Goal: Task Accomplishment & Management: Complete application form

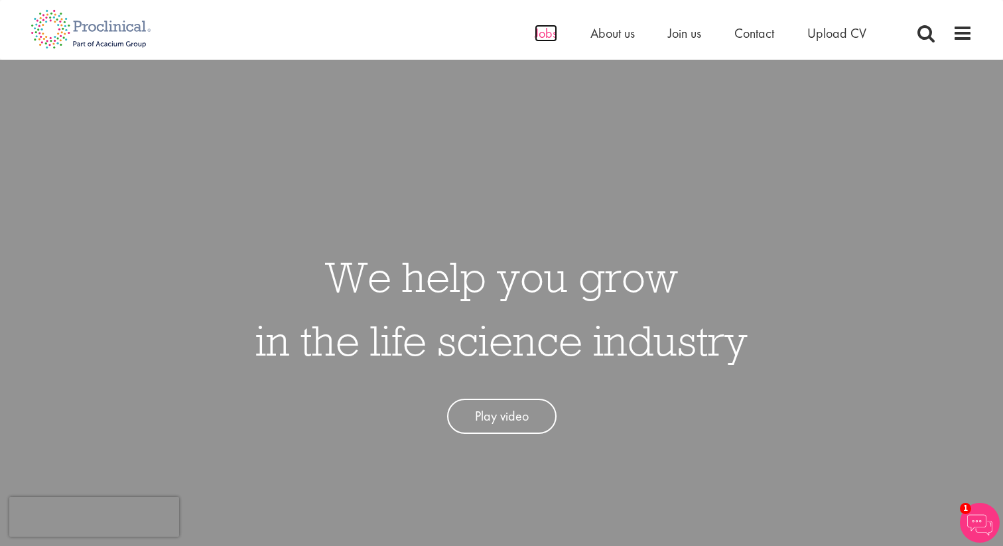
click at [550, 32] on span "Jobs" at bounding box center [546, 33] width 23 height 17
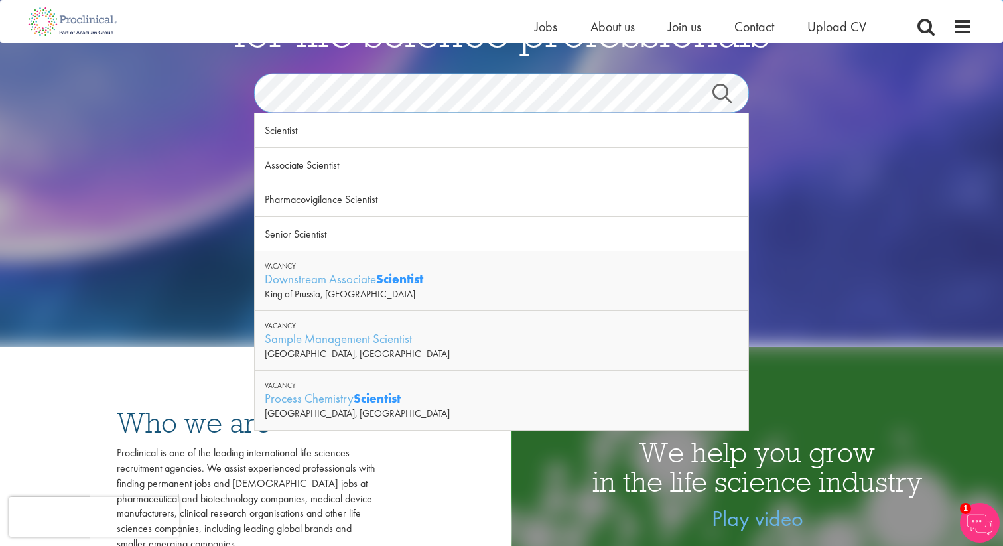
scroll to position [176, 0]
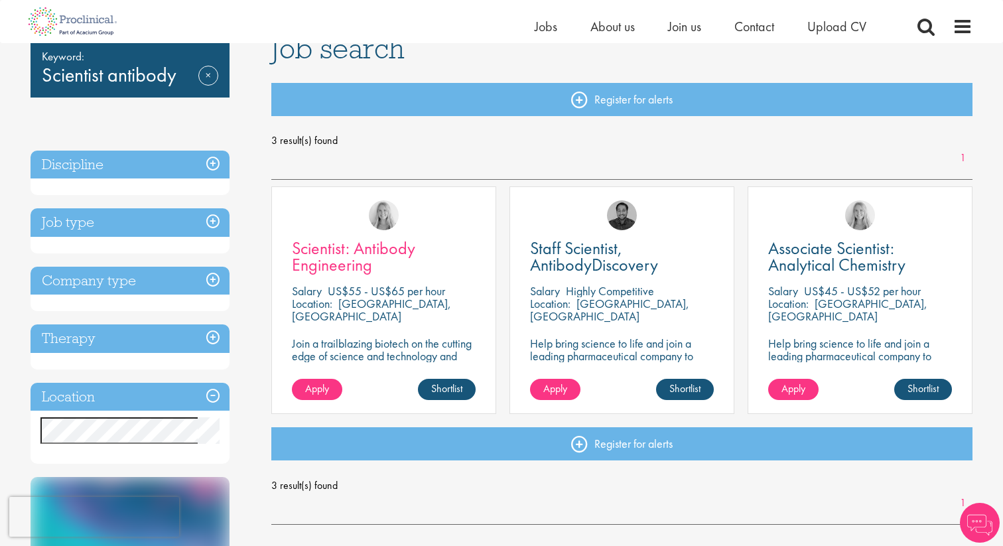
scroll to position [117, 0]
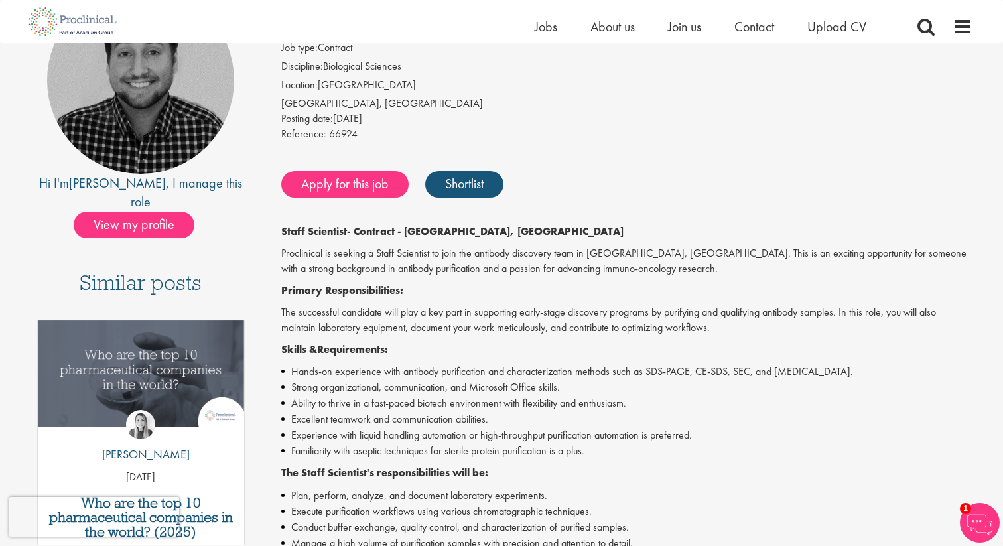
scroll to position [178, 0]
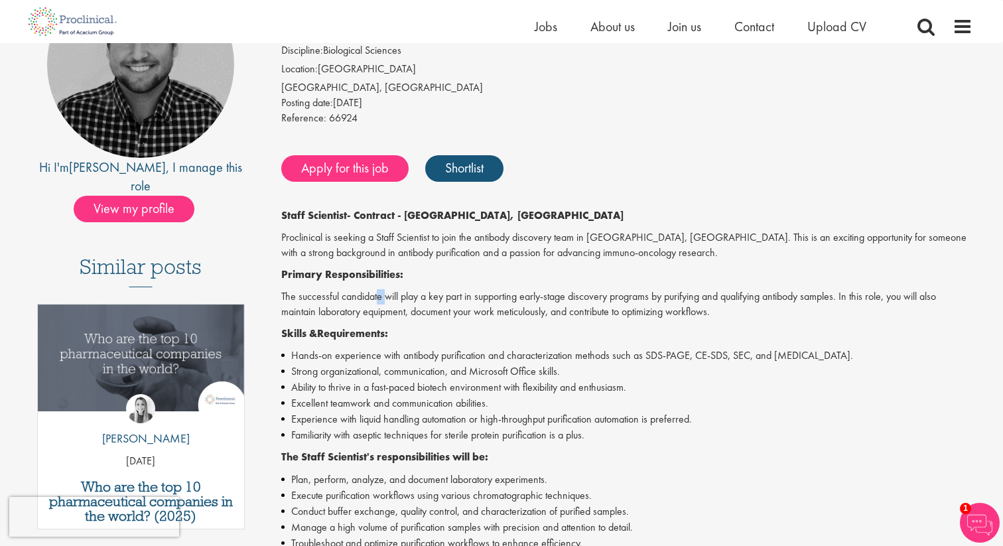
drag, startPoint x: 377, startPoint y: 296, endPoint x: 385, endPoint y: 302, distance: 9.4
click at [385, 303] on p "The successful candidate will play a key part in supporting early-stage discove…" at bounding box center [627, 304] width 692 height 31
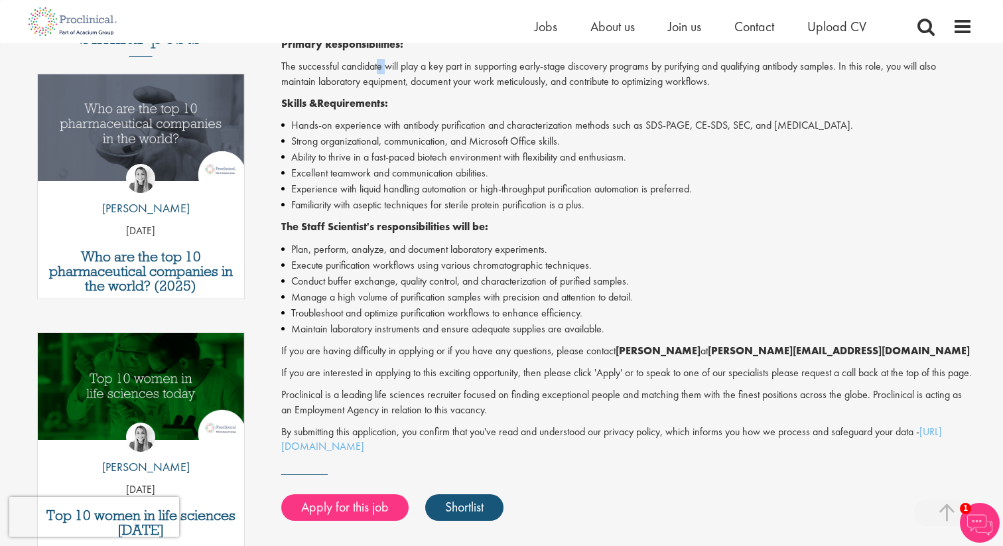
scroll to position [464, 0]
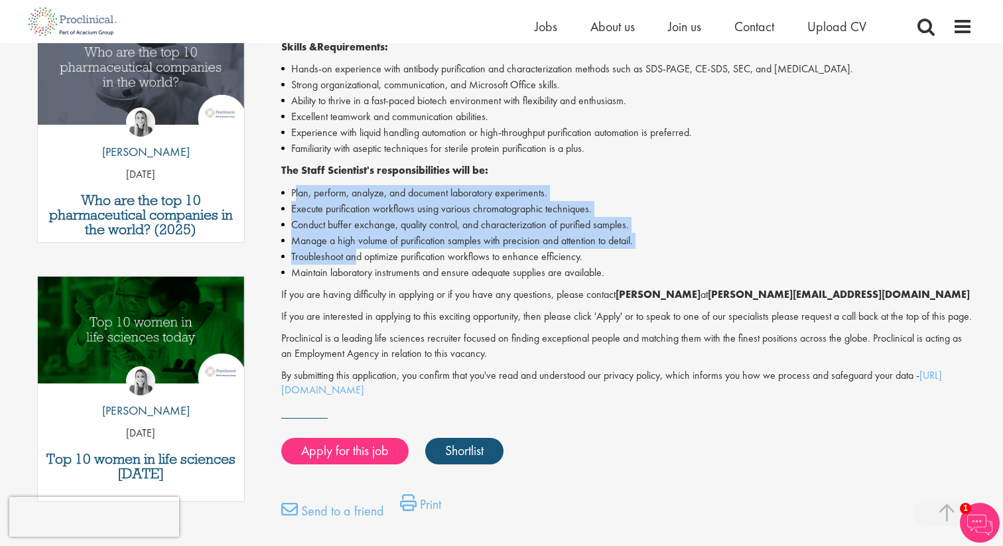
drag, startPoint x: 296, startPoint y: 200, endPoint x: 355, endPoint y: 262, distance: 86.3
click at [356, 262] on ul "Plan, perform, analyze, and document laboratory experiments. Execute purificati…" at bounding box center [627, 232] width 692 height 95
click at [355, 262] on li "Troubleshoot and optimize purification workflows to enhance efficiency." at bounding box center [627, 257] width 692 height 16
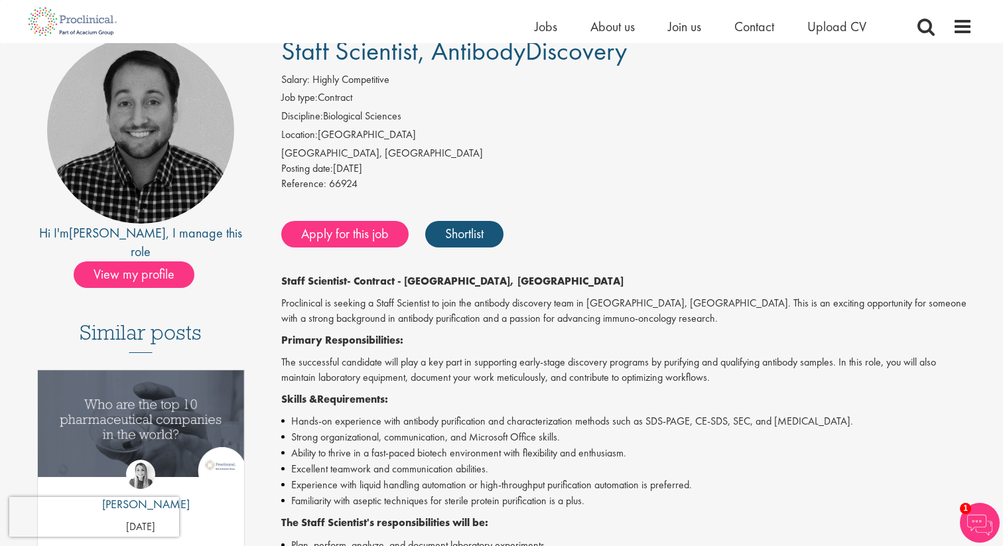
scroll to position [104, 0]
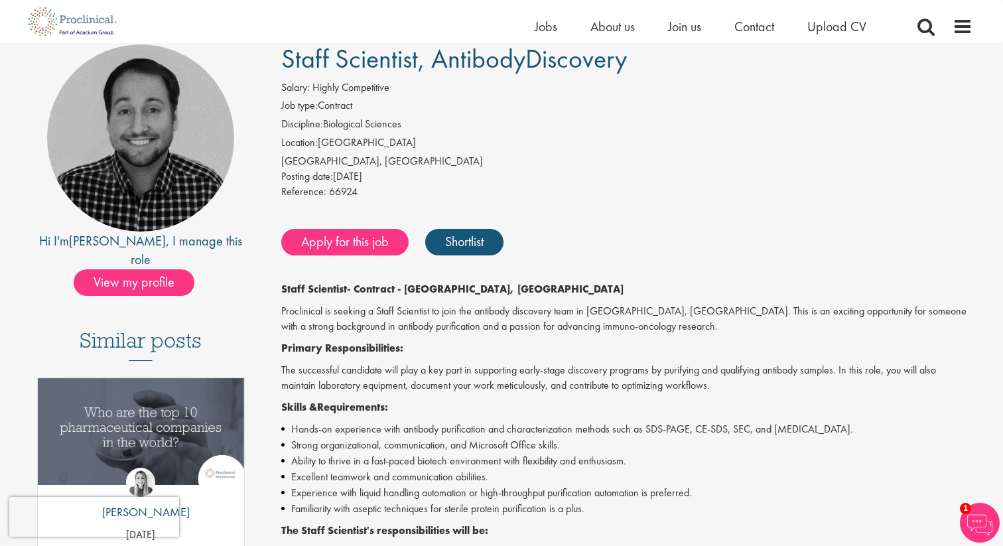
click at [310, 156] on div "Wilmington, USA" at bounding box center [627, 161] width 692 height 15
copy div "Wilmington"
click at [433, 148] on li "Location: United States" at bounding box center [627, 144] width 692 height 19
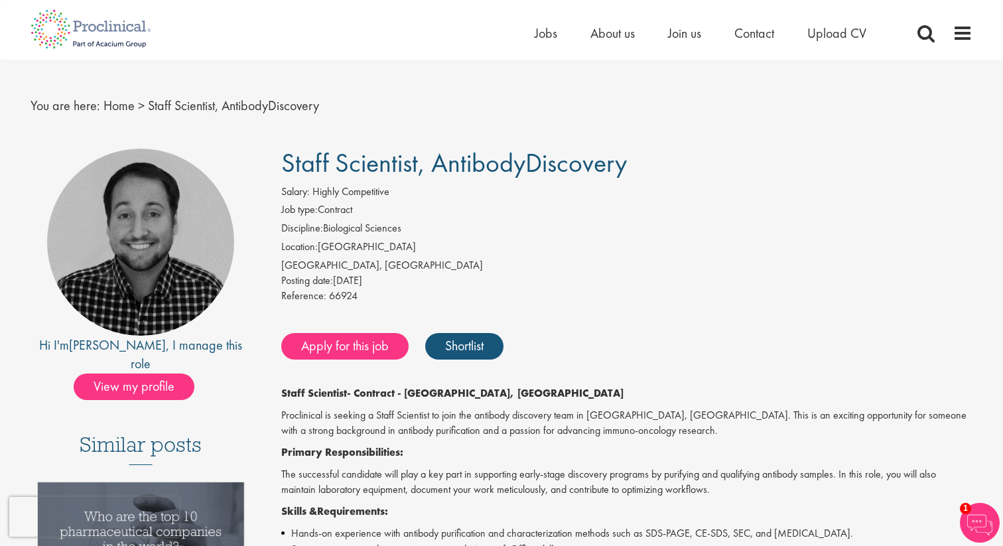
scroll to position [0, 0]
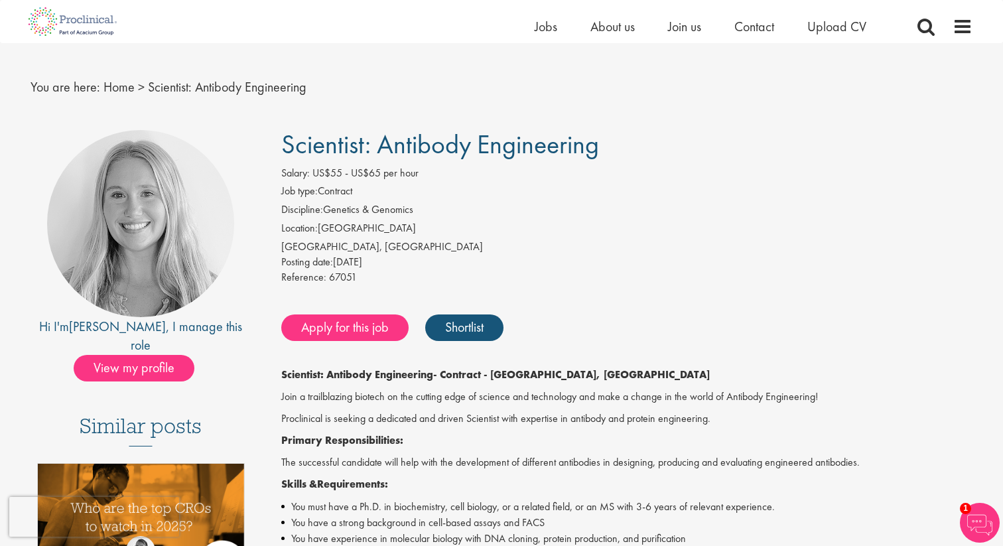
scroll to position [54, 0]
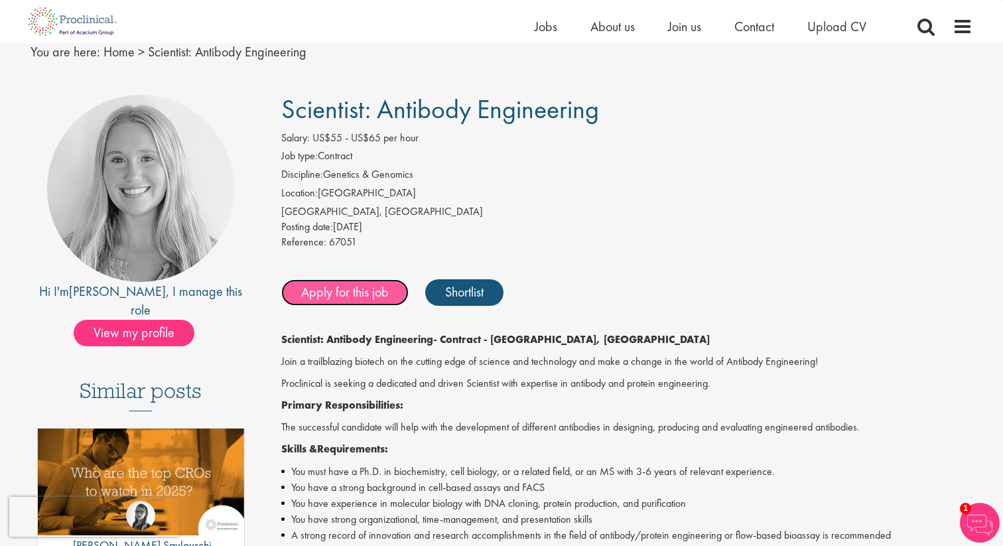
click at [360, 302] on link "Apply for this job" at bounding box center [344, 292] width 127 height 27
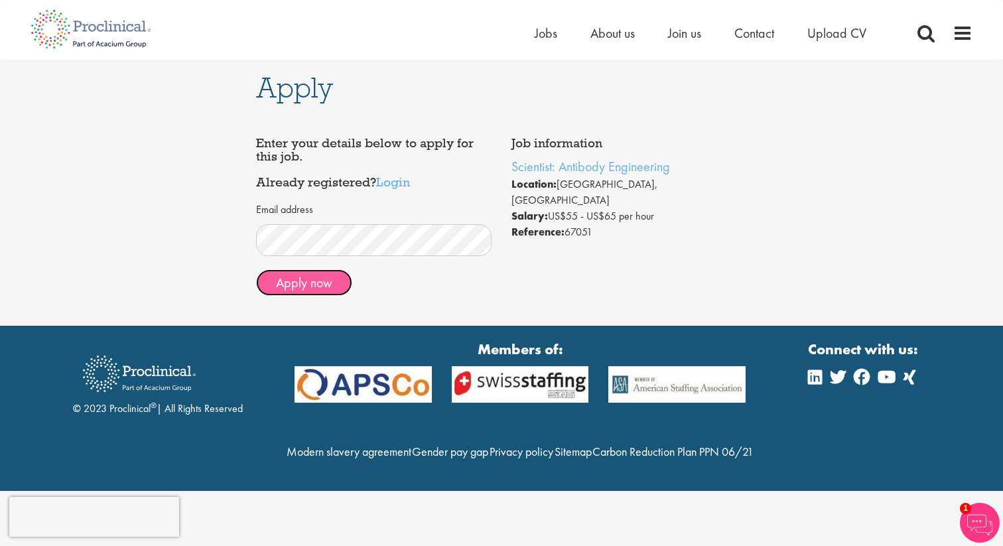
click at [328, 285] on button "Apply now" at bounding box center [304, 282] width 96 height 27
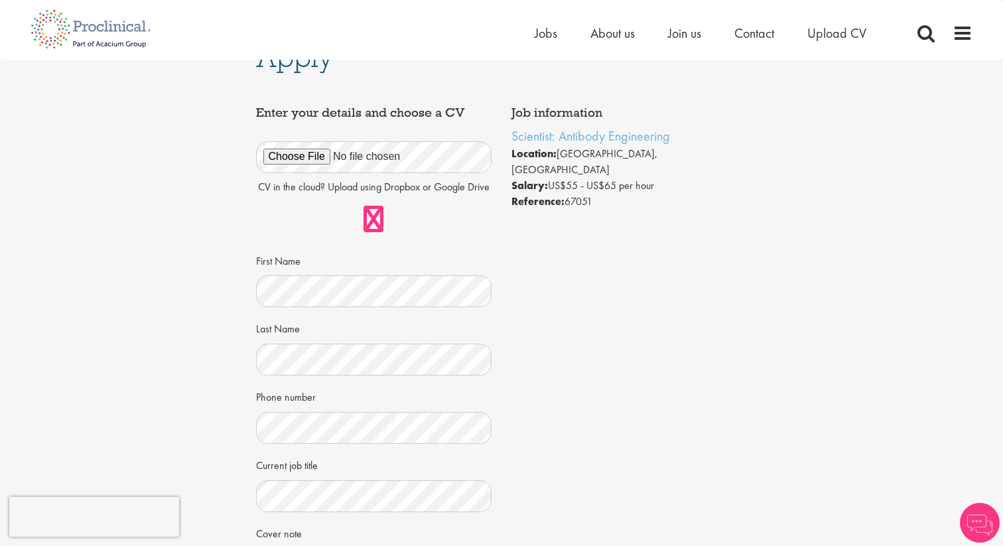
scroll to position [54, 0]
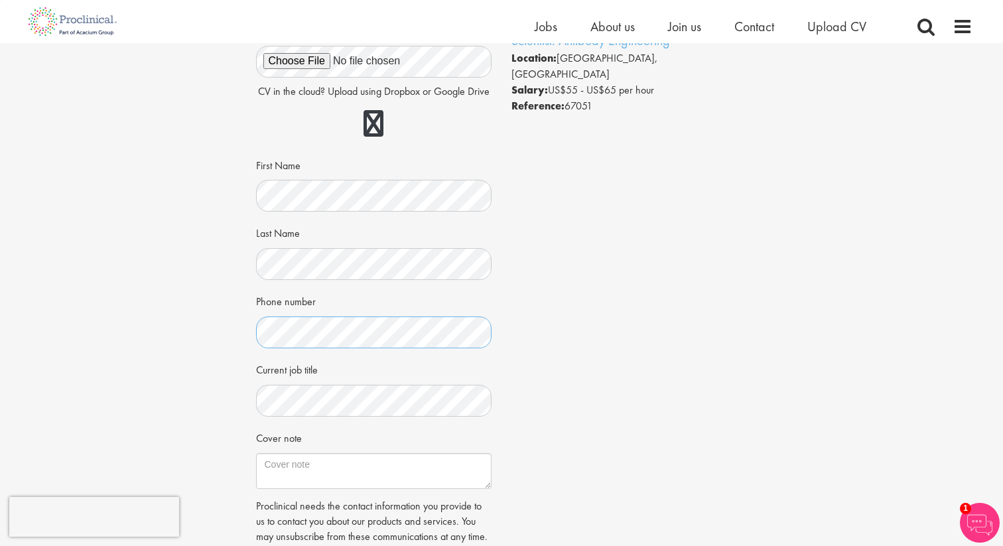
scroll to position [131, 0]
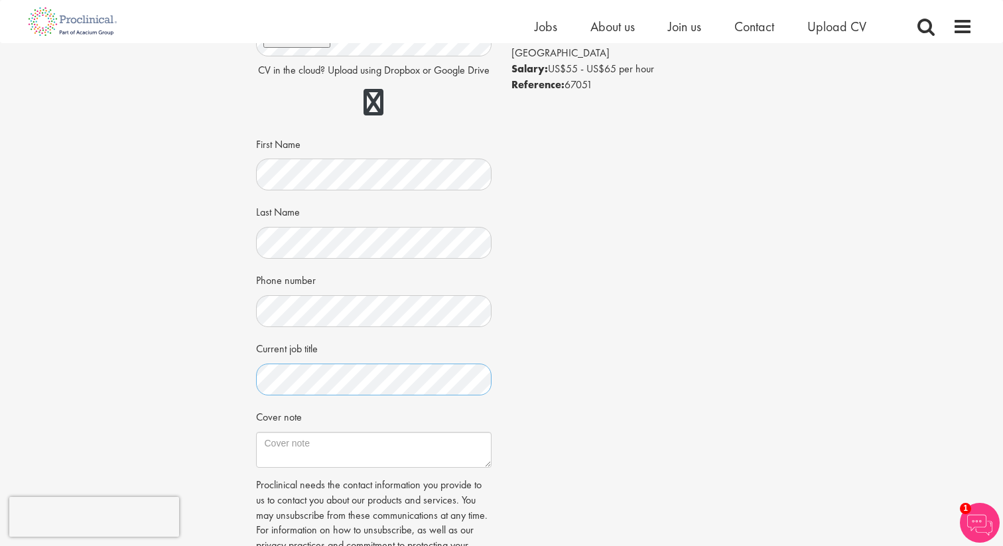
click at [213, 383] on div "Apply Job information Scientist: Antibody Engineering Location: [GEOGRAPHIC_DAT…" at bounding box center [501, 271] width 1023 height 719
click at [294, 441] on textarea "Cover note" at bounding box center [374, 450] width 236 height 36
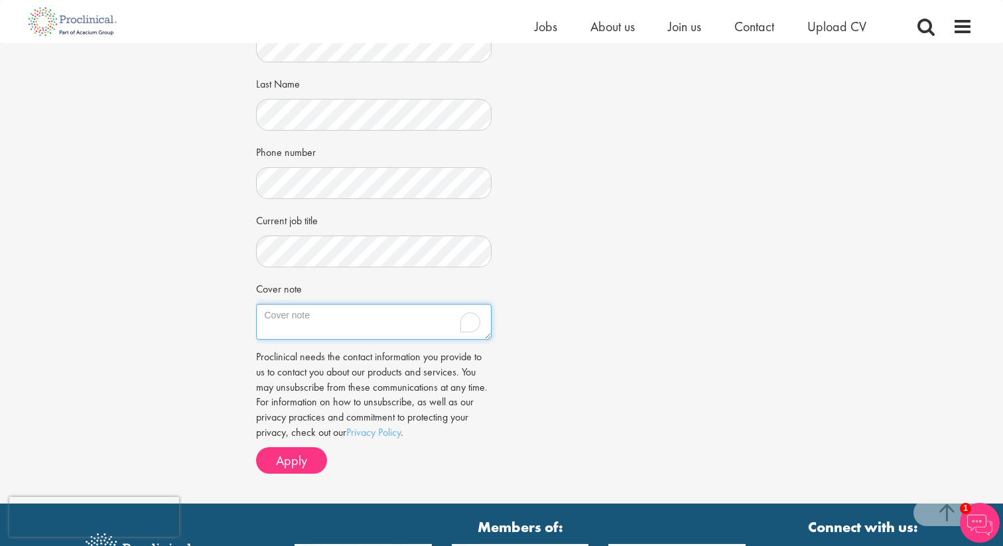
scroll to position [261, 0]
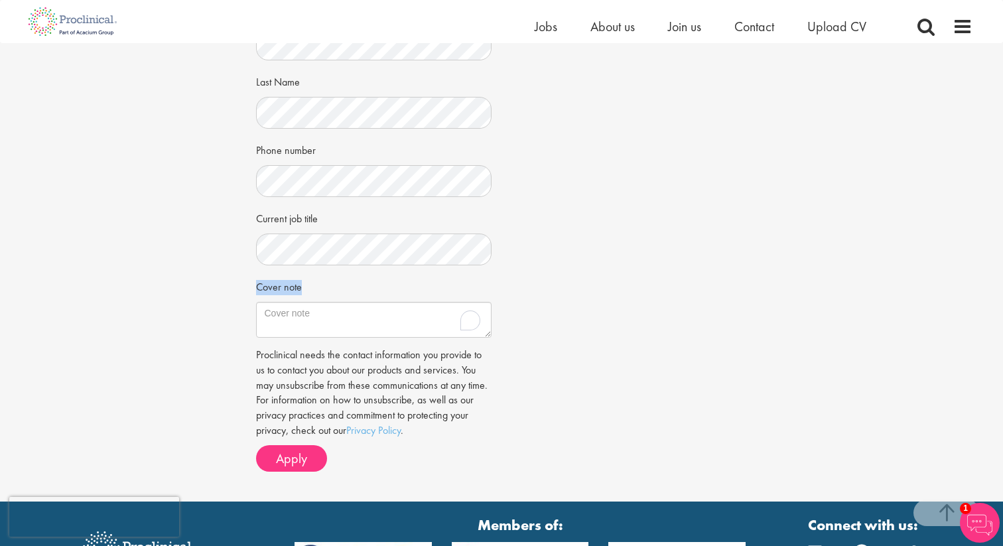
drag, startPoint x: 257, startPoint y: 283, endPoint x: 306, endPoint y: 285, distance: 49.1
click at [306, 285] on div "Cover note" at bounding box center [374, 306] width 236 height 62
copy label "Cover note"
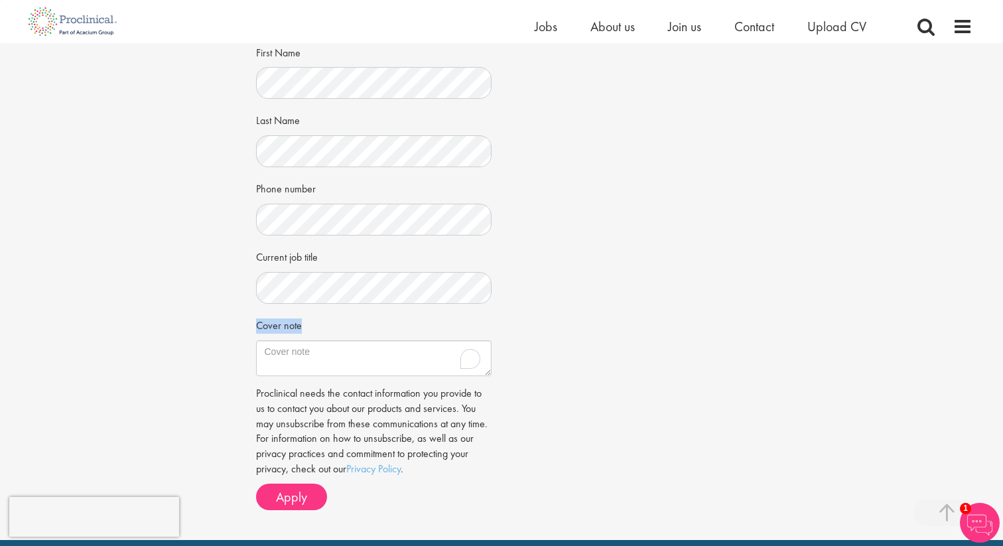
scroll to position [204, 0]
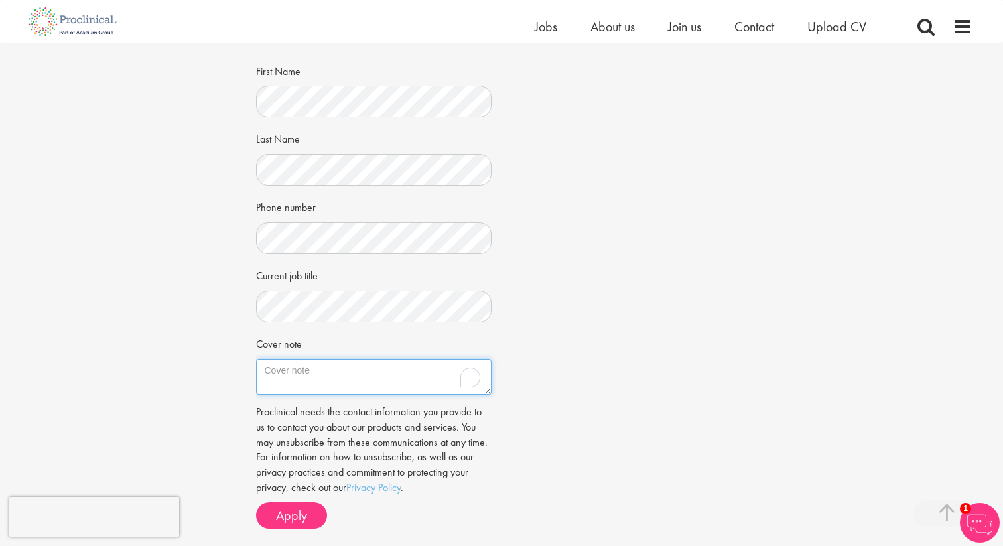
click at [284, 373] on textarea "Cover note" at bounding box center [374, 377] width 236 height 36
paste textarea "Dear Hiring Team, I am a protein biologist with a PhD in Cell Biology and 8+ ye…"
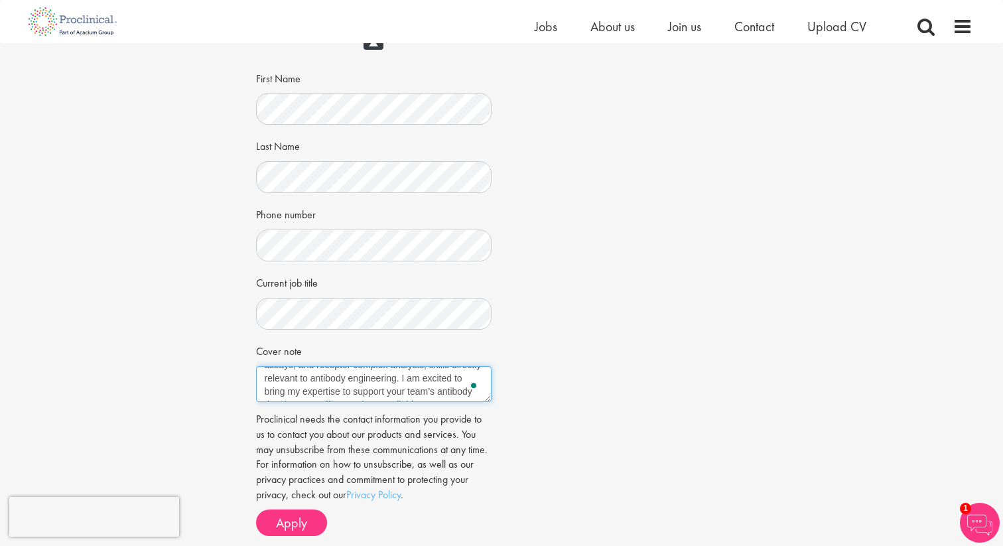
scroll to position [0, 0]
drag, startPoint x: 467, startPoint y: 382, endPoint x: 420, endPoint y: 381, distance: 47.1
click at [420, 381] on textarea "Dear Hiring Team, I am a protein biologist with a PhD in Cell Biology and 8+ ye…" at bounding box center [374, 384] width 236 height 36
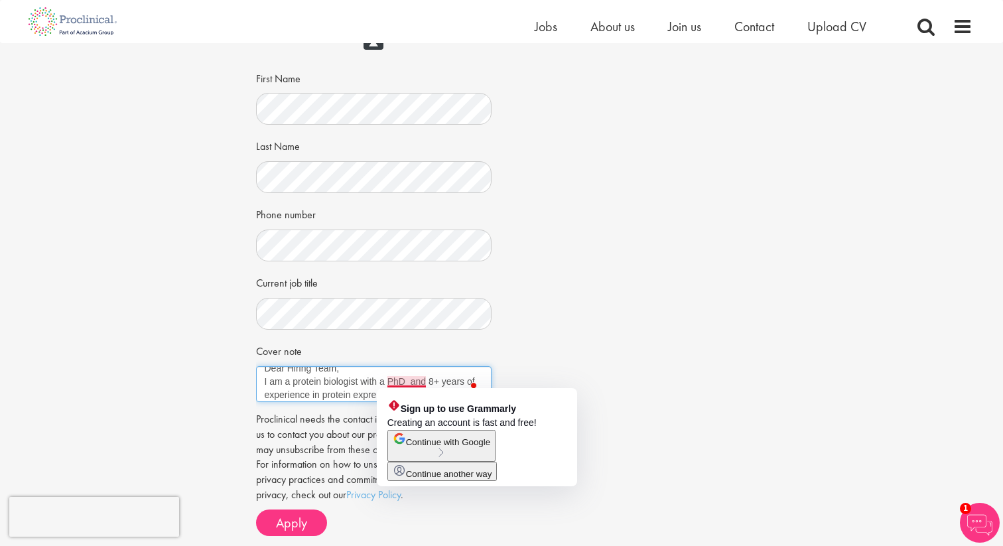
click at [428, 381] on textarea "Dear Hiring Team, I am a protein biologist with a PhD and 8+ years of experienc…" at bounding box center [374, 384] width 236 height 36
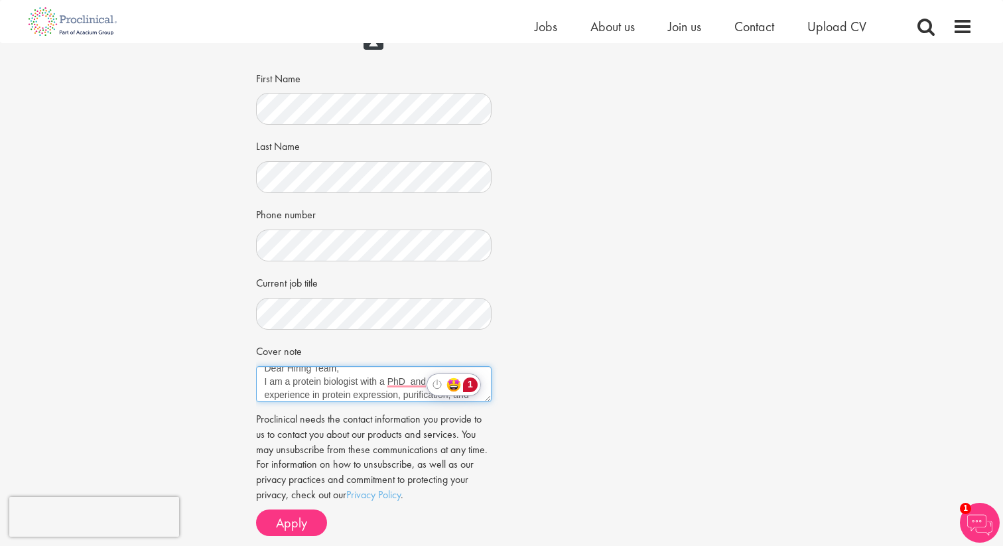
drag, startPoint x: 428, startPoint y: 381, endPoint x: 483, endPoint y: 377, distance: 55.2
click at [483, 377] on html "This website uses cookies. By continuing to use this site, you are giving your …" at bounding box center [501, 267] width 1003 height 927
click at [292, 405] on form "CV in the cloud? Upload using Dropbox or Google Drive First Name Last Name" at bounding box center [374, 240] width 216 height 592
click at [432, 383] on textarea "Dear Hiring Team, I am a protein biologist with a PhD and 8+ years of experienc…" at bounding box center [374, 384] width 236 height 36
click at [406, 384] on textarea "Dear Hiring Team, I am a protein biologist with a PhD and 8+ years of experienc…" at bounding box center [374, 384] width 236 height 36
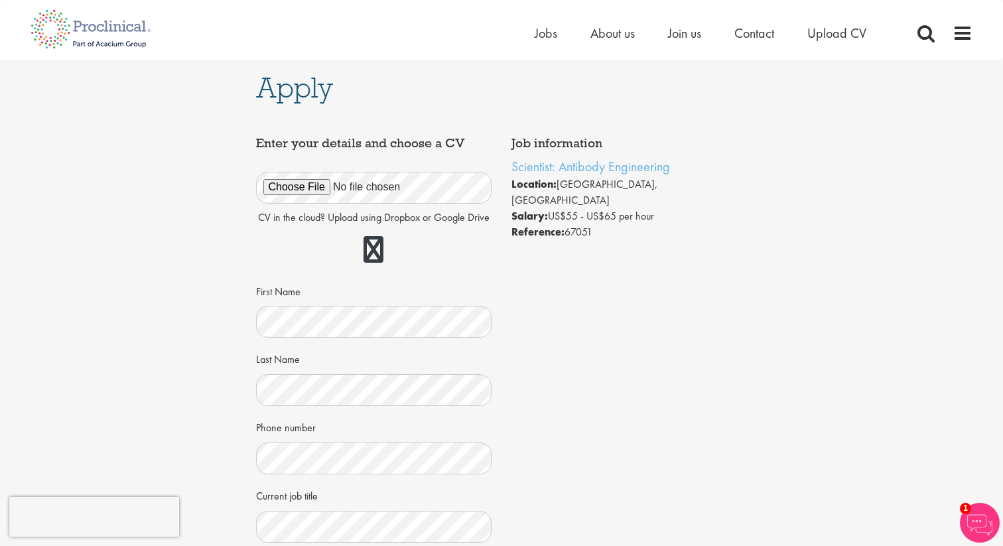
type textarea "Dear Hiring Team, I am a protein biologist with a PhD and 8+ years of experienc…"
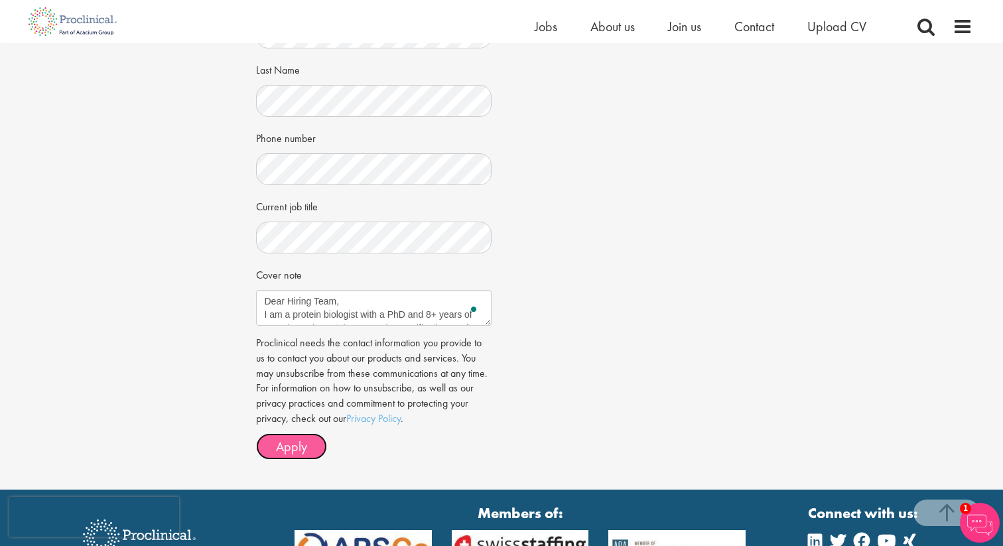
click at [302, 449] on span "Apply" at bounding box center [291, 446] width 31 height 17
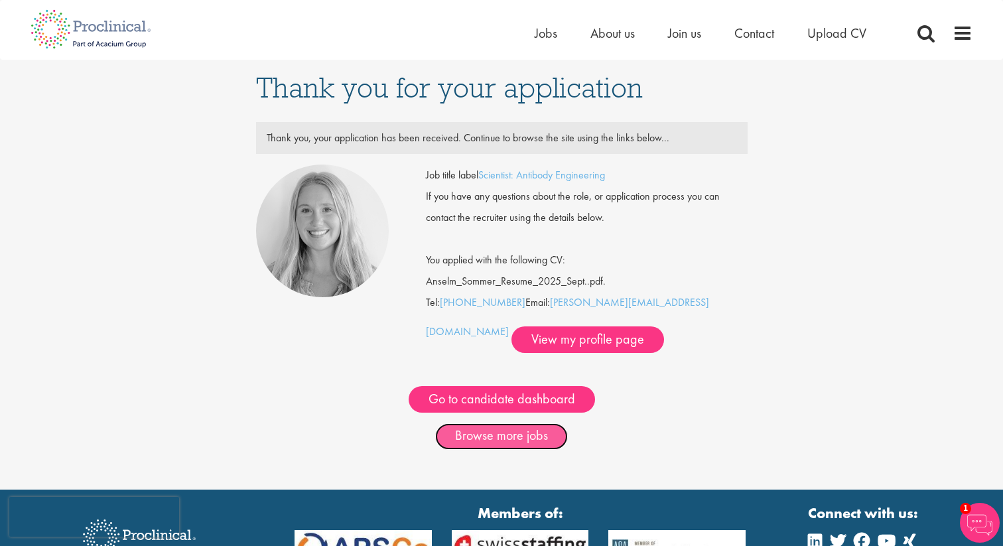
click at [462, 436] on link "Browse more jobs" at bounding box center [501, 436] width 133 height 27
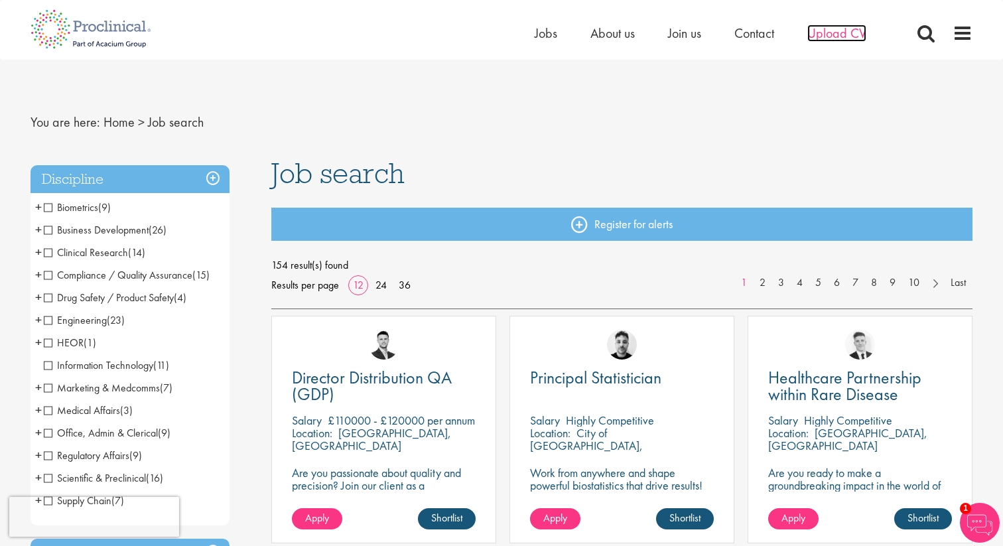
click at [832, 40] on span "Upload CV" at bounding box center [836, 33] width 59 height 17
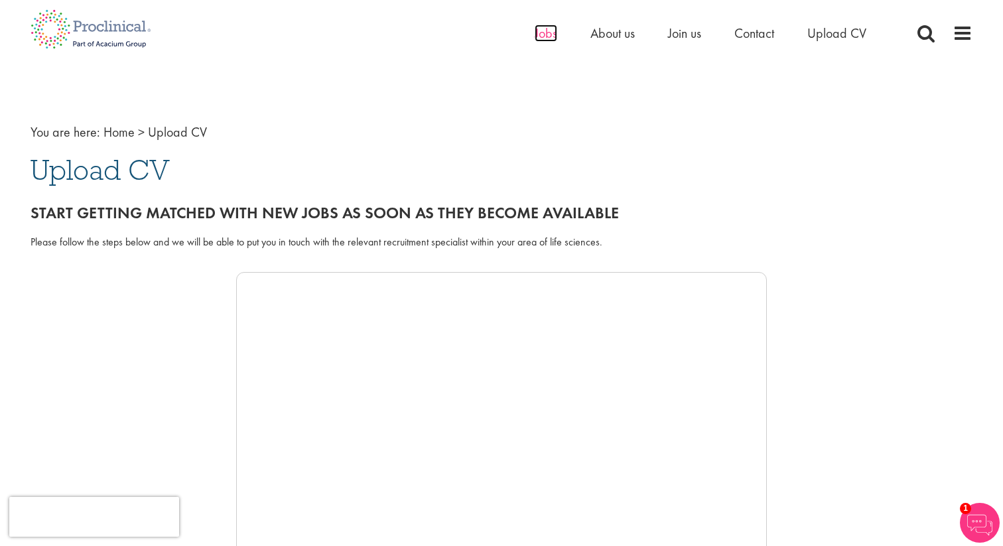
click at [550, 39] on span "Jobs" at bounding box center [546, 33] width 23 height 17
